Goal: Transaction & Acquisition: Purchase product/service

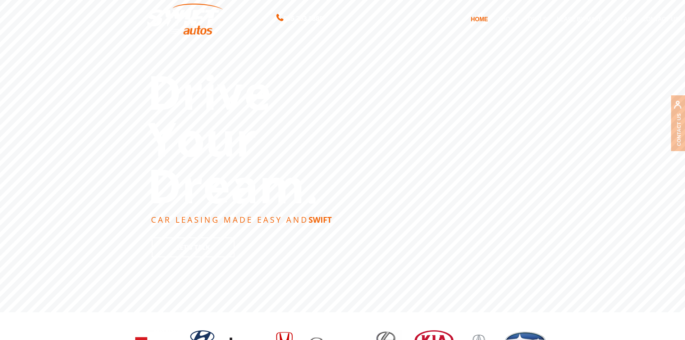
click at [541, 23] on link "DEALS" at bounding box center [537, 19] width 29 height 15
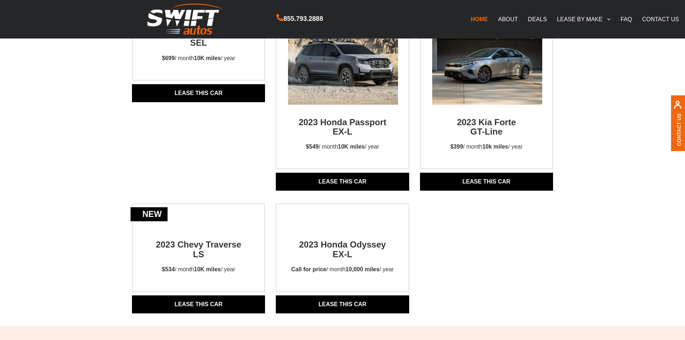
scroll to position [791, 0]
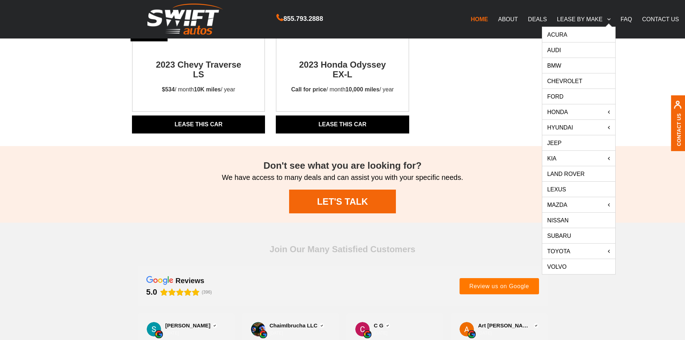
click at [560, 69] on link "BMW" at bounding box center [578, 65] width 73 height 15
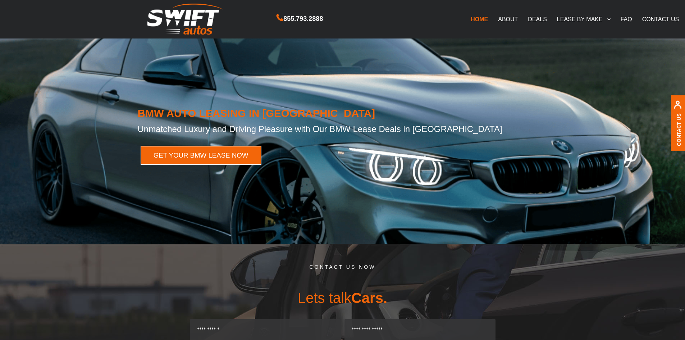
click at [231, 148] on link "GET YOUR BMW LEASE NOW" at bounding box center [201, 155] width 121 height 19
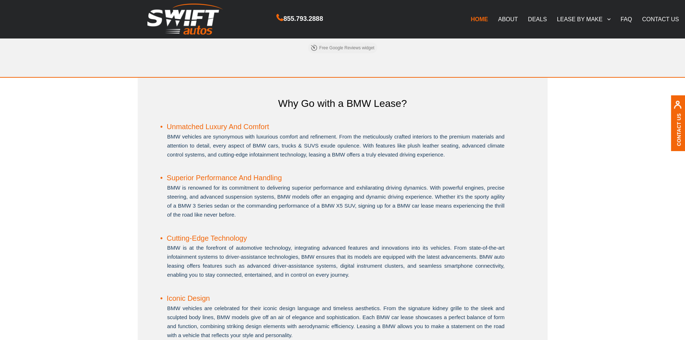
scroll to position [531, 0]
